Goal: Task Accomplishment & Management: Use online tool/utility

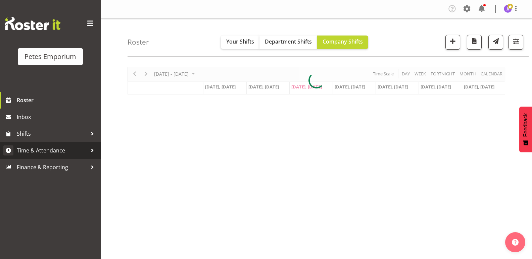
click at [62, 147] on span "Time & Attendance" at bounding box center [52, 151] width 70 height 10
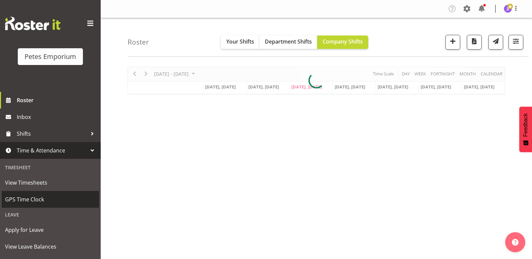
click at [45, 200] on span "GPS Time Clock" at bounding box center [50, 200] width 91 height 10
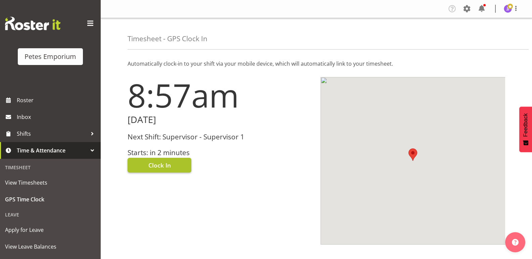
click at [148, 165] on span "Clock In" at bounding box center [159, 165] width 22 height 9
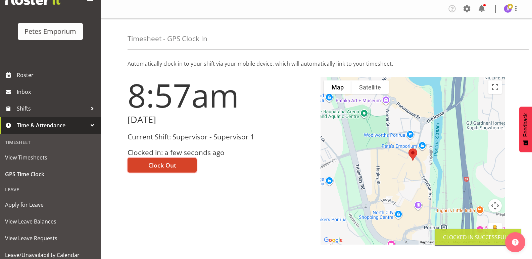
scroll to position [48, 0]
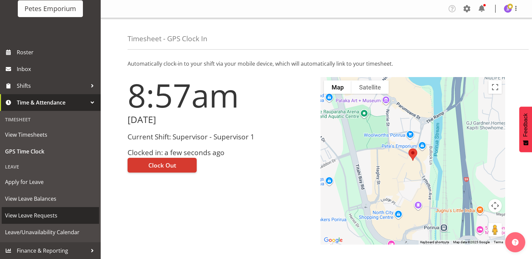
click at [47, 216] on span "View Leave Requests" at bounding box center [50, 216] width 91 height 10
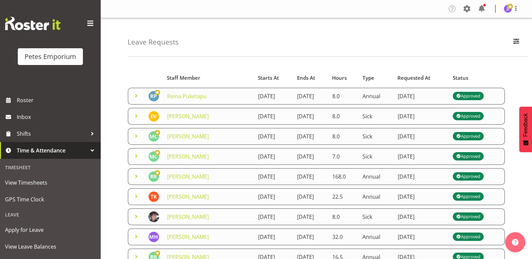
click at [128, 98] on td at bounding box center [136, 96] width 16 height 17
click at [138, 96] on span at bounding box center [136, 96] width 8 height 8
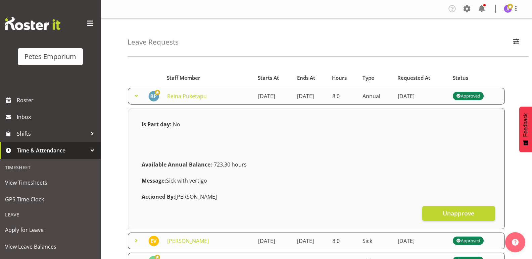
click at [135, 95] on span at bounding box center [136, 96] width 8 height 8
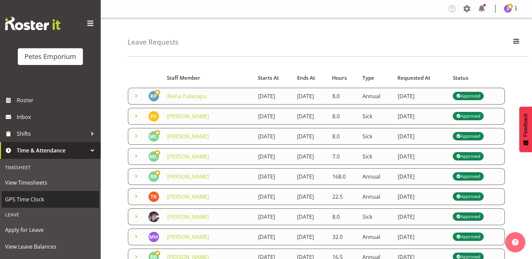
click at [46, 197] on span "GPS Time Clock" at bounding box center [50, 200] width 91 height 10
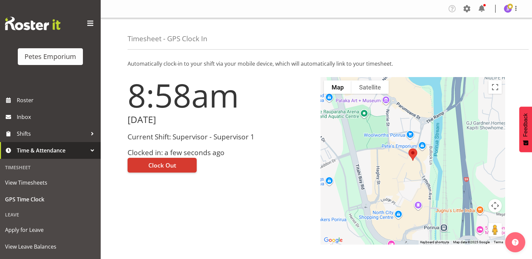
click at [508, 10] on img at bounding box center [507, 9] width 8 height 8
click at [485, 35] on link "Log Out" at bounding box center [487, 35] width 64 height 12
